Goal: Entertainment & Leisure: Browse casually

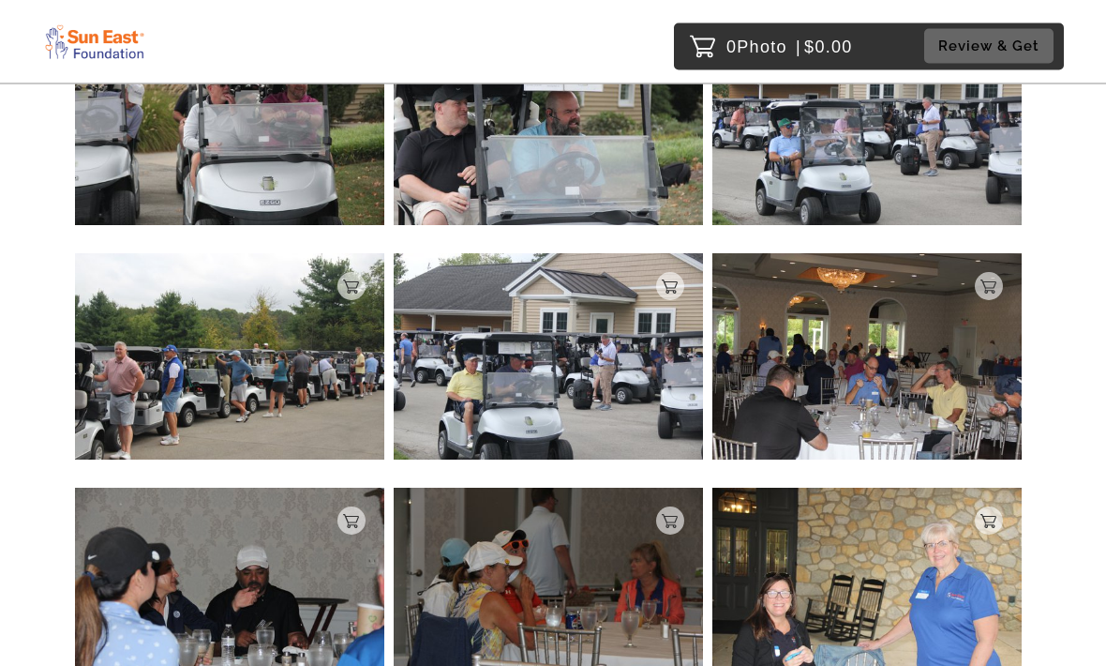
scroll to position [5725, 0]
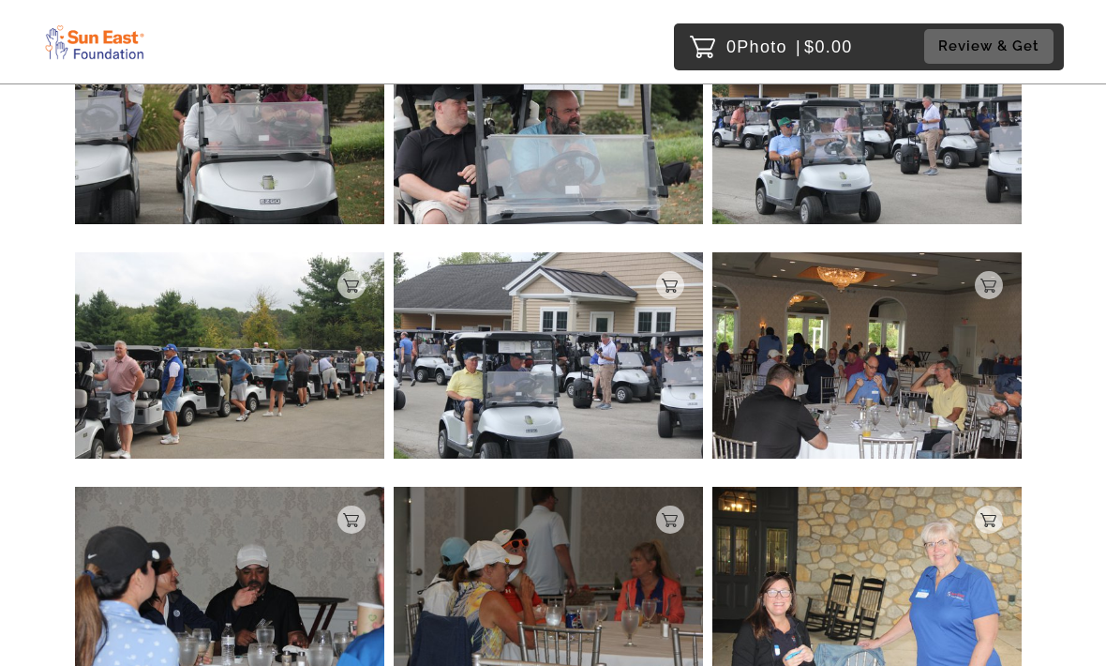
click at [501, 602] on img at bounding box center [548, 590] width 309 height 206
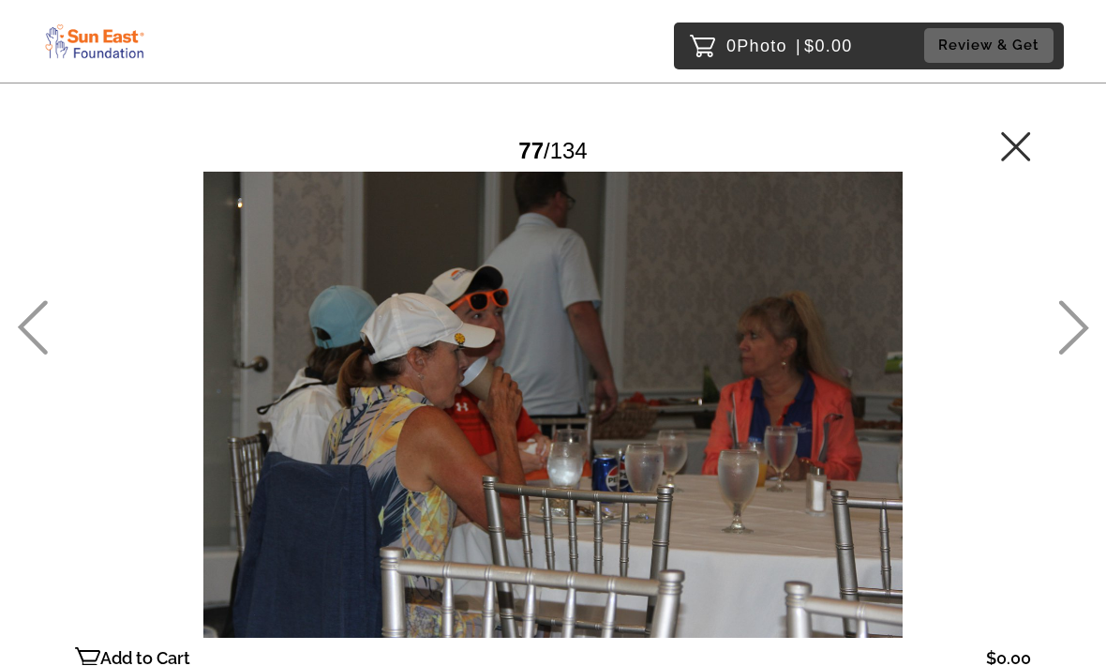
click at [1077, 355] on icon at bounding box center [1075, 328] width 30 height 54
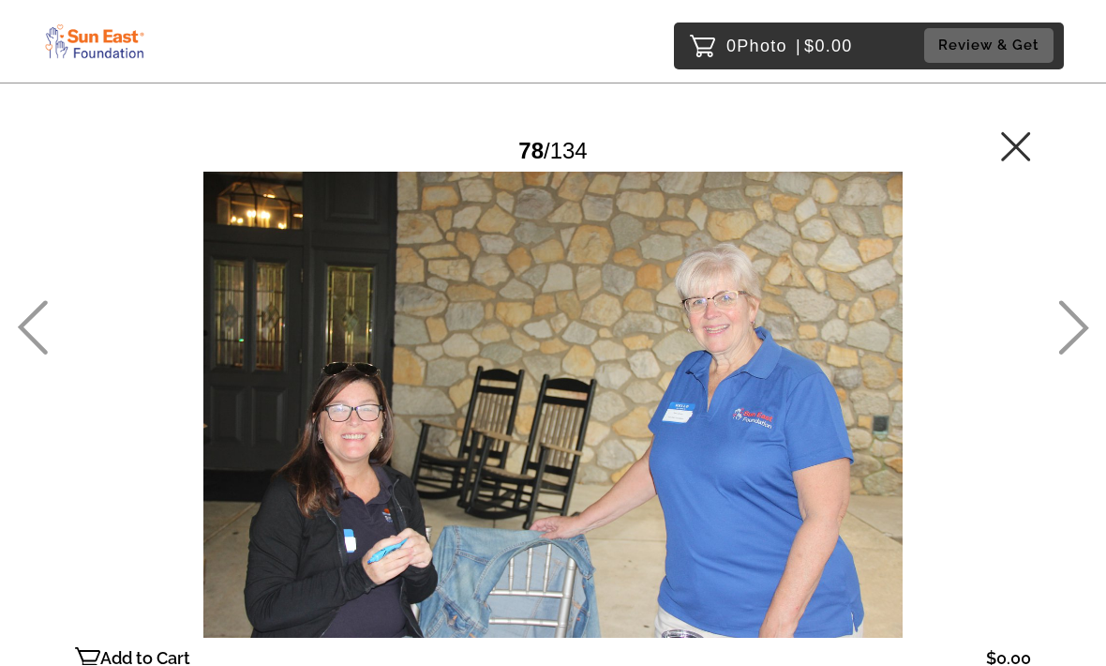
click at [1015, 152] on icon at bounding box center [1016, 147] width 30 height 30
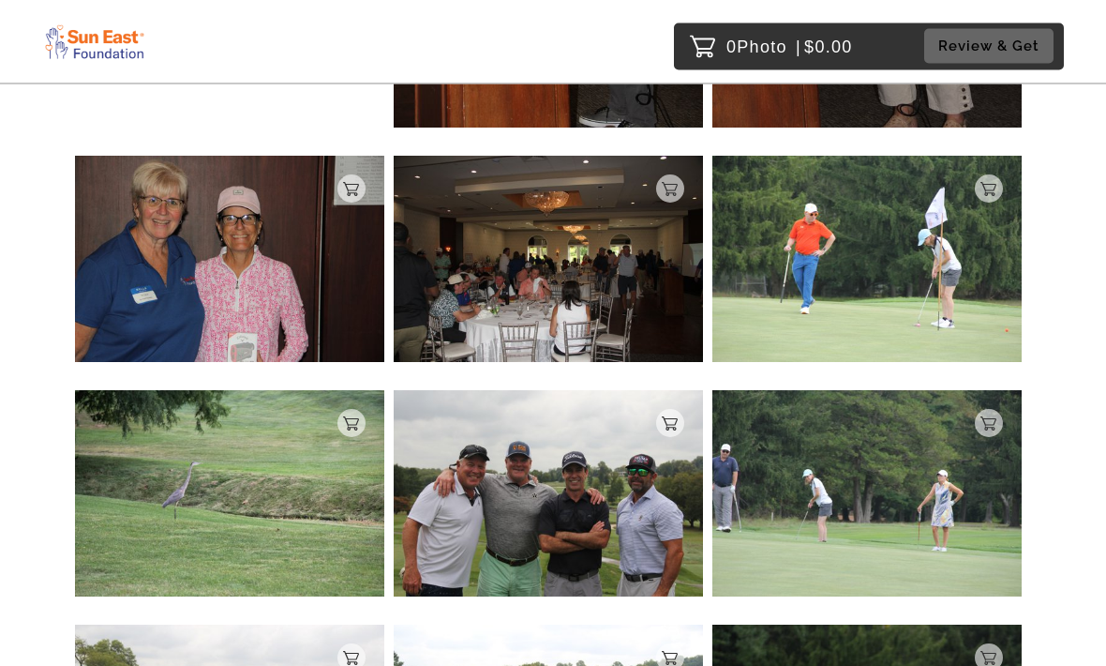
scroll to position [7721, 0]
click at [453, 529] on img at bounding box center [548, 493] width 309 height 206
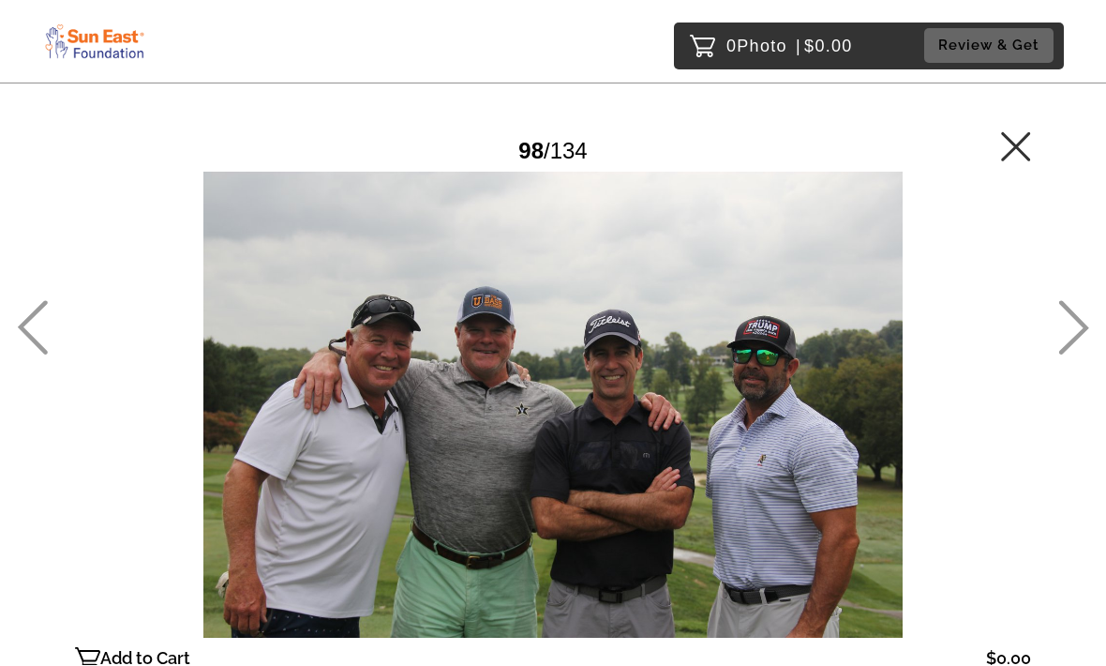
click at [1014, 150] on icon at bounding box center [1015, 146] width 29 height 29
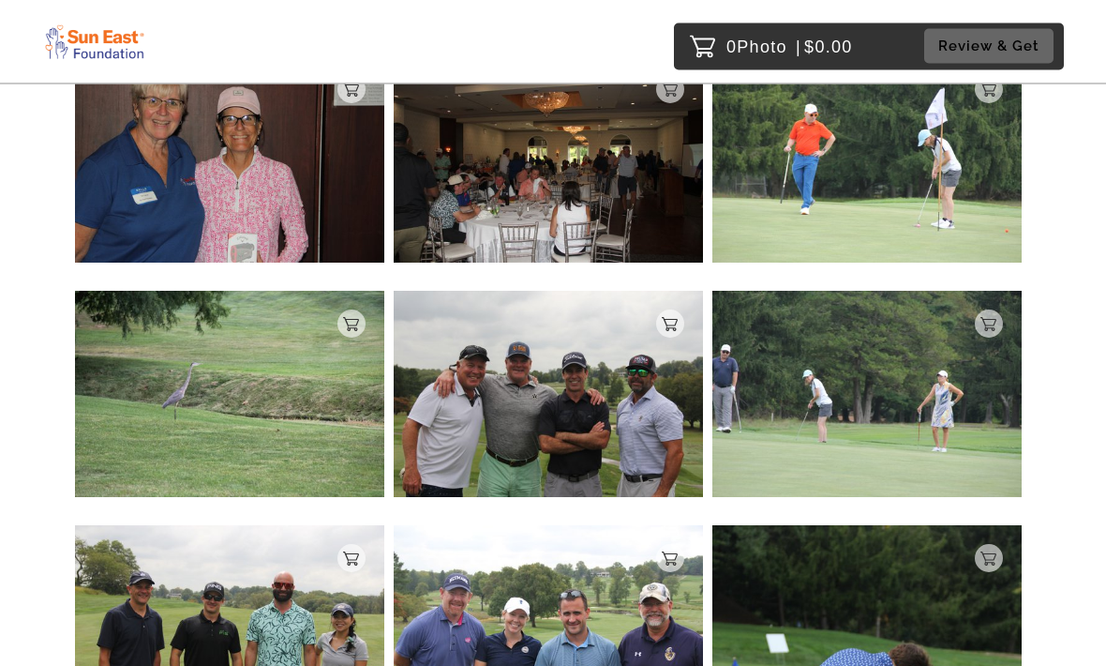
scroll to position [7802, 0]
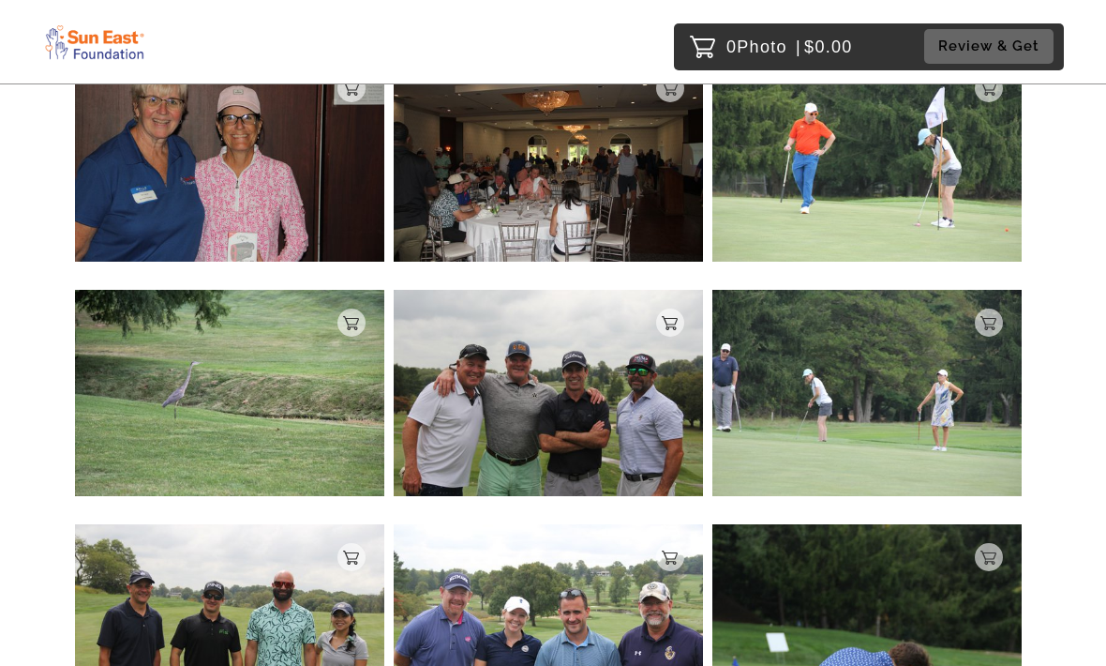
click at [939, 387] on img at bounding box center [867, 393] width 309 height 206
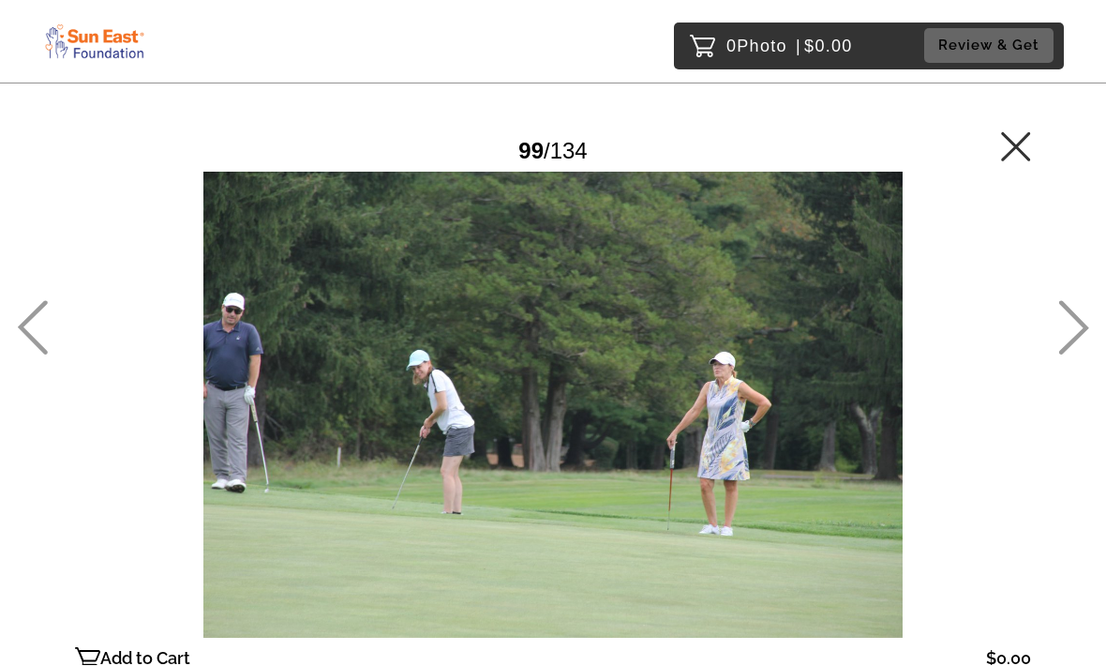
click at [1021, 158] on icon at bounding box center [1016, 147] width 30 height 30
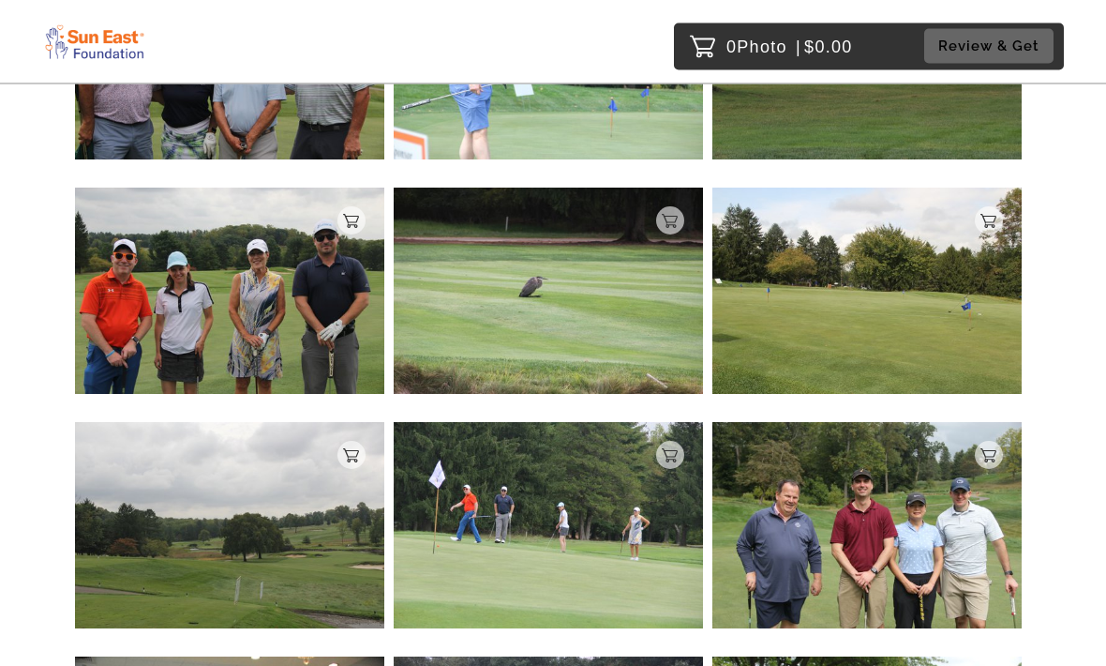
scroll to position [9102, 0]
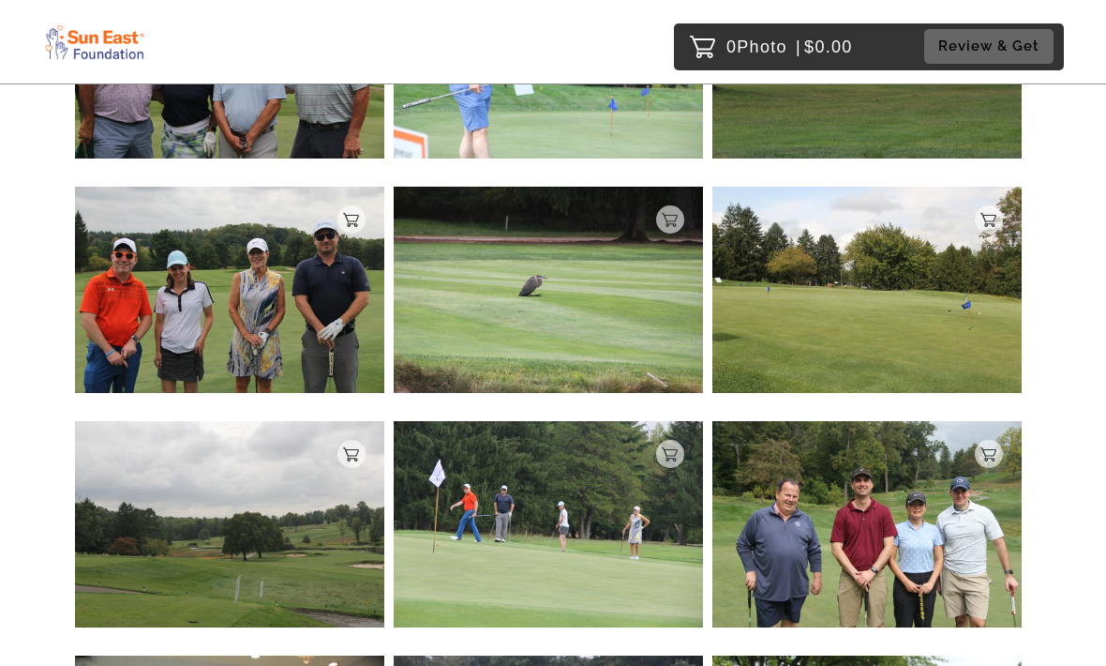
click at [161, 327] on img at bounding box center [229, 290] width 309 height 206
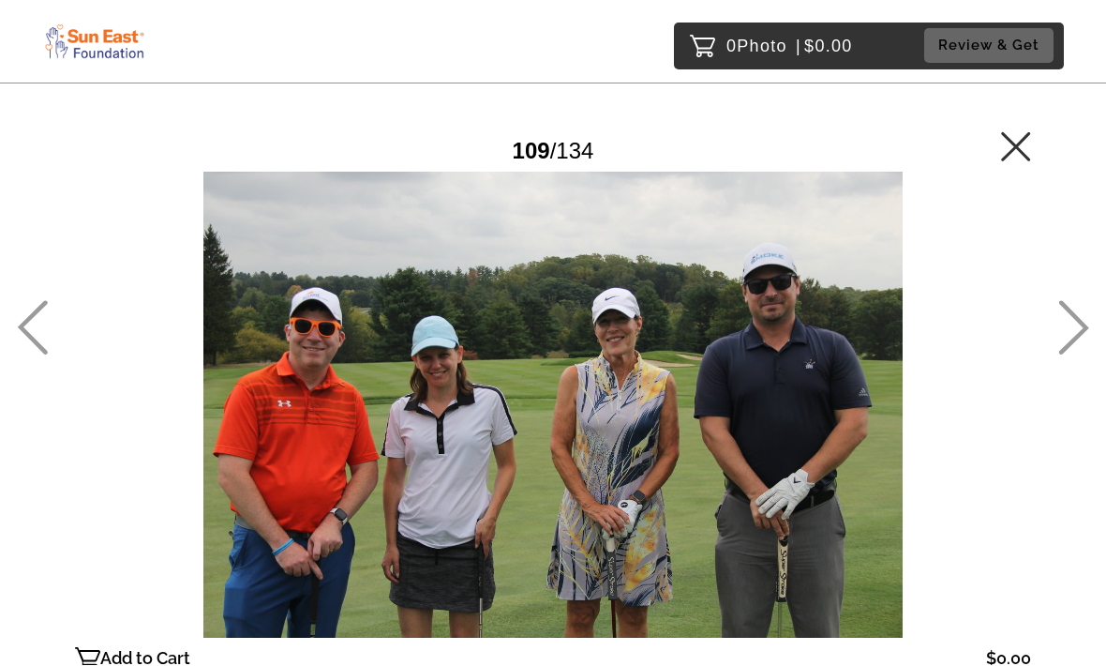
click at [1018, 153] on icon at bounding box center [1016, 147] width 30 height 30
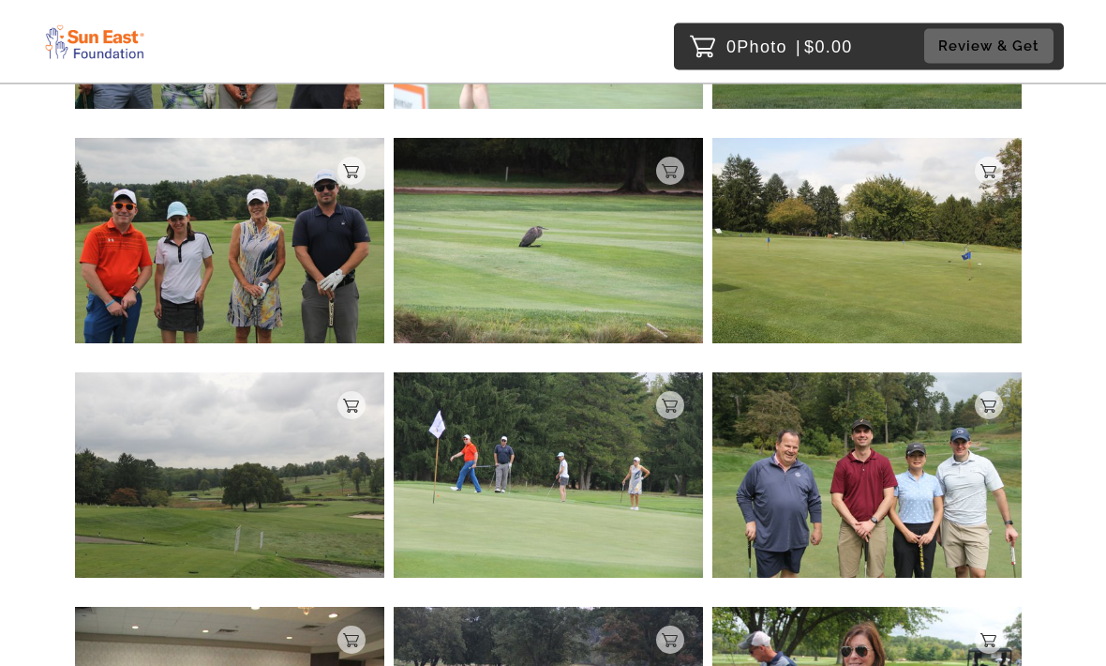
scroll to position [8899, 0]
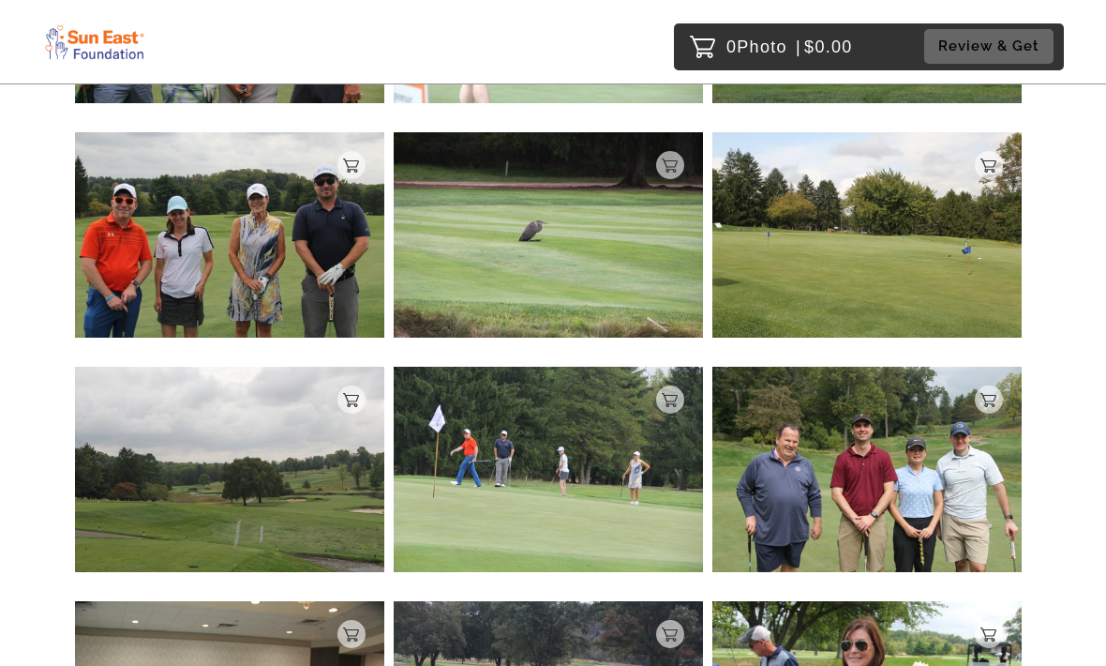
click at [491, 484] on img at bounding box center [548, 470] width 309 height 206
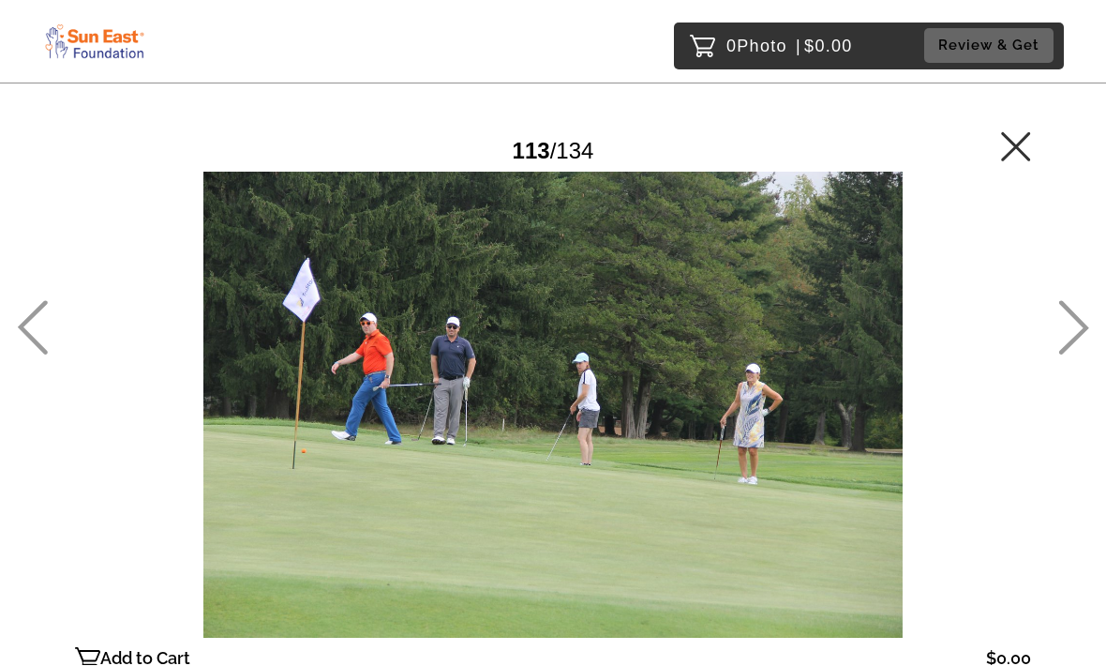
click at [1030, 135] on icon at bounding box center [1016, 147] width 30 height 30
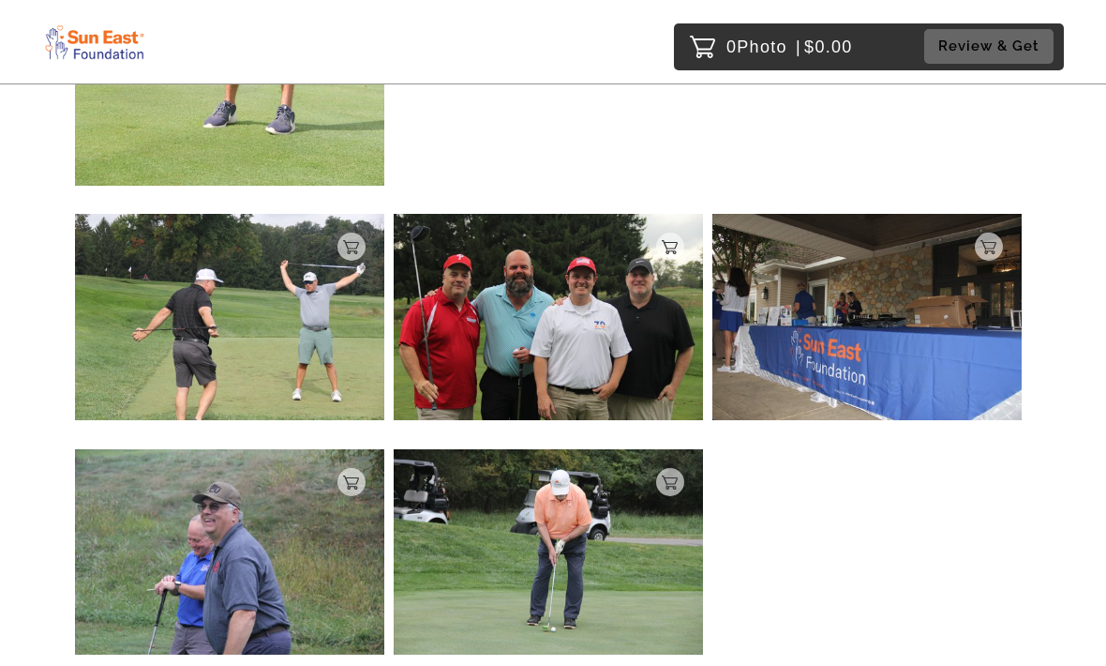
scroll to position [11643, 0]
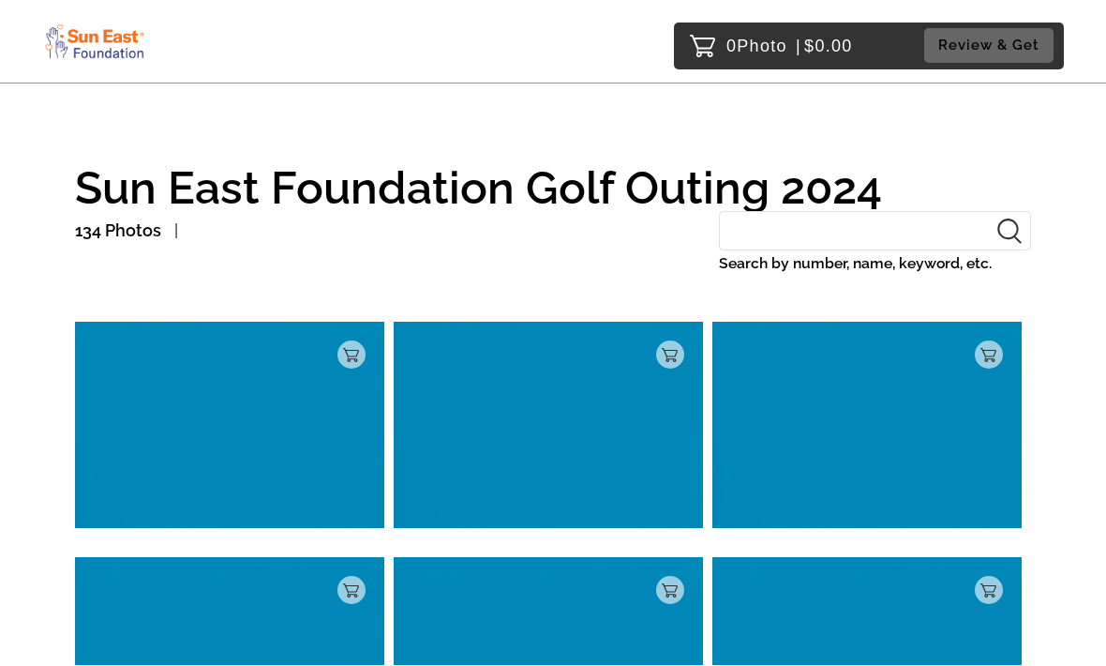
scroll to position [8536, 0]
